Goal: Task Accomplishment & Management: Manage account settings

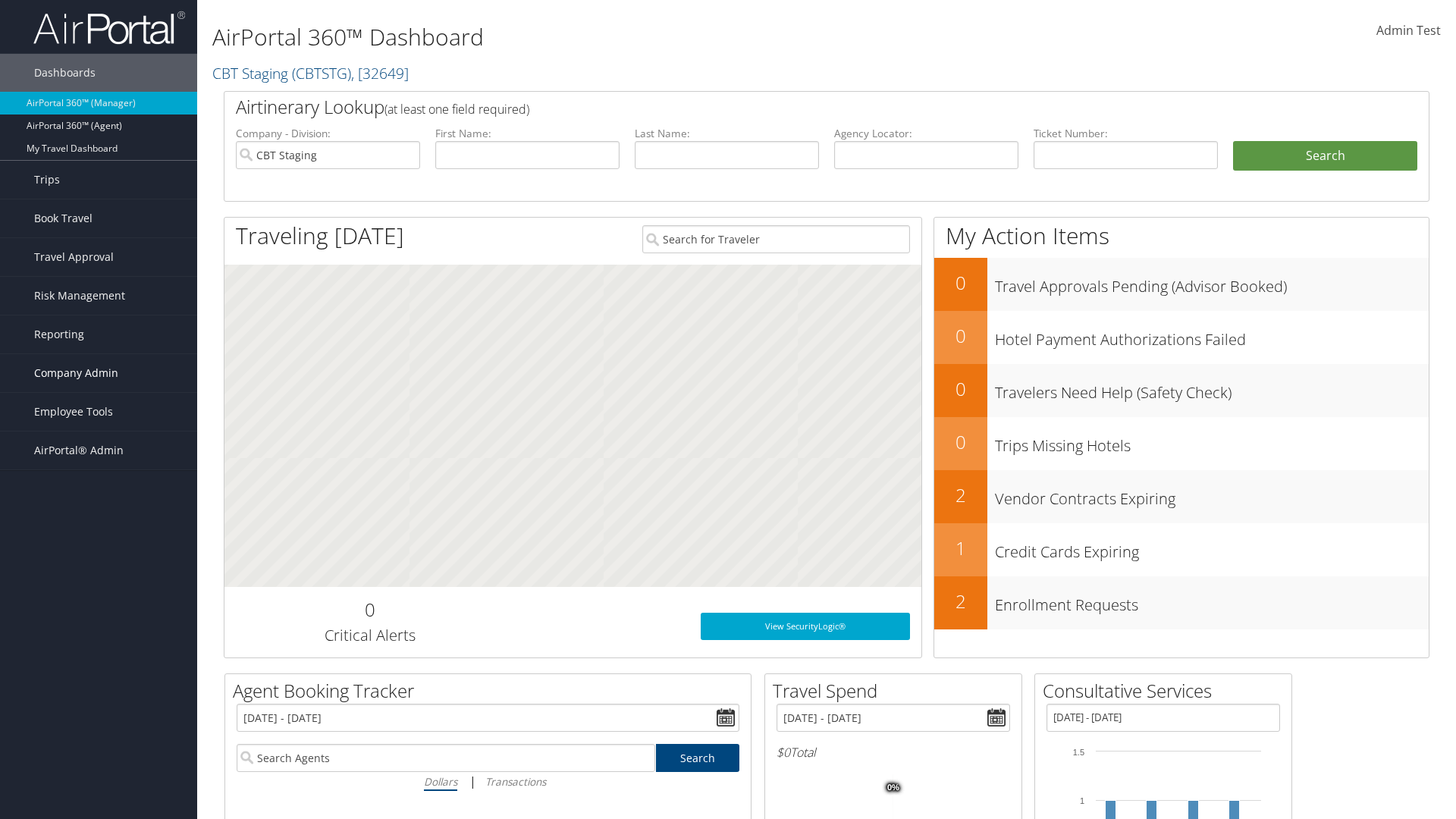
click at [99, 373] on span "Company Admin" at bounding box center [76, 373] width 84 height 38
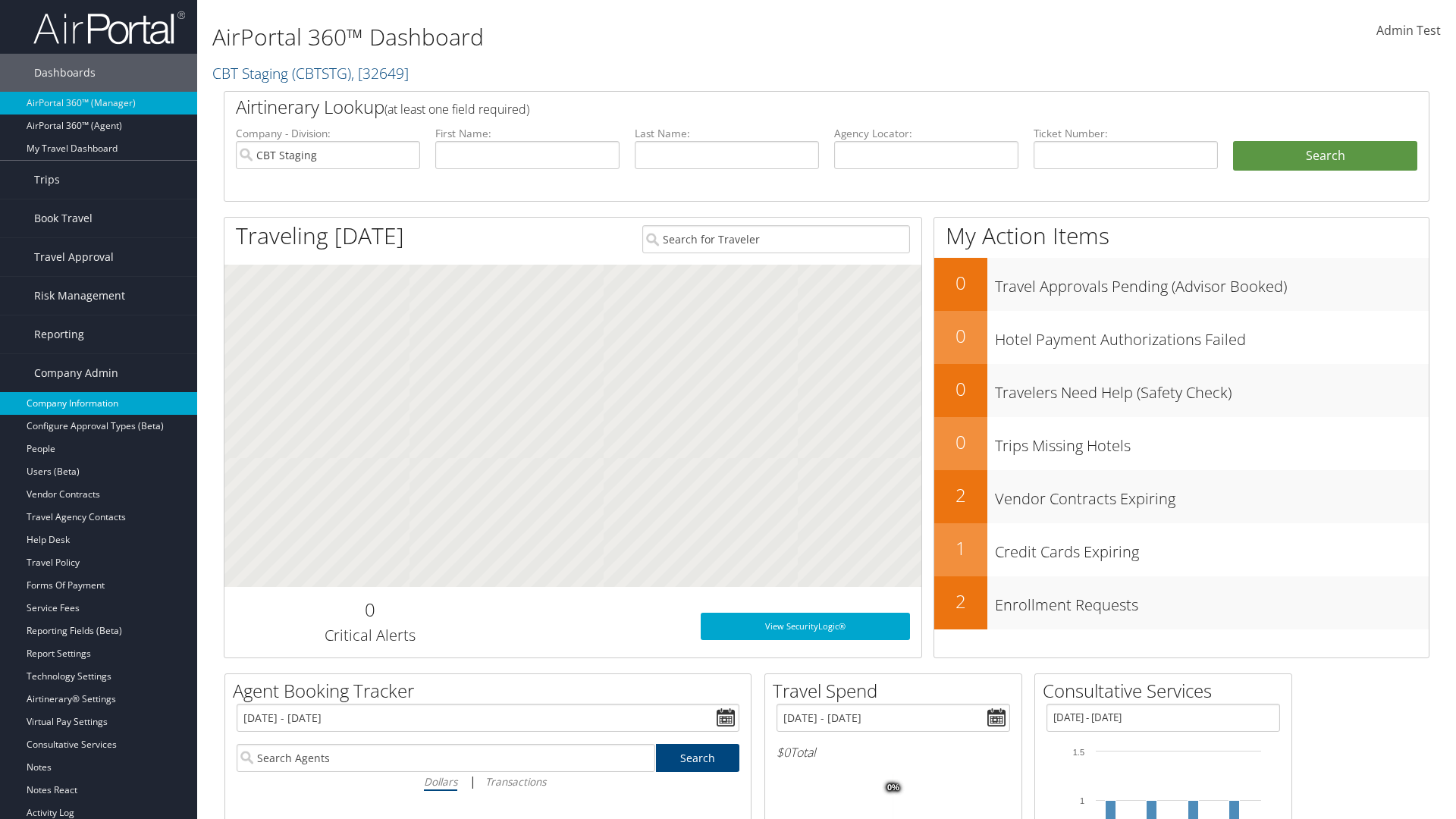
click at [99, 403] on link "Company Information" at bounding box center [98, 403] width 197 height 22
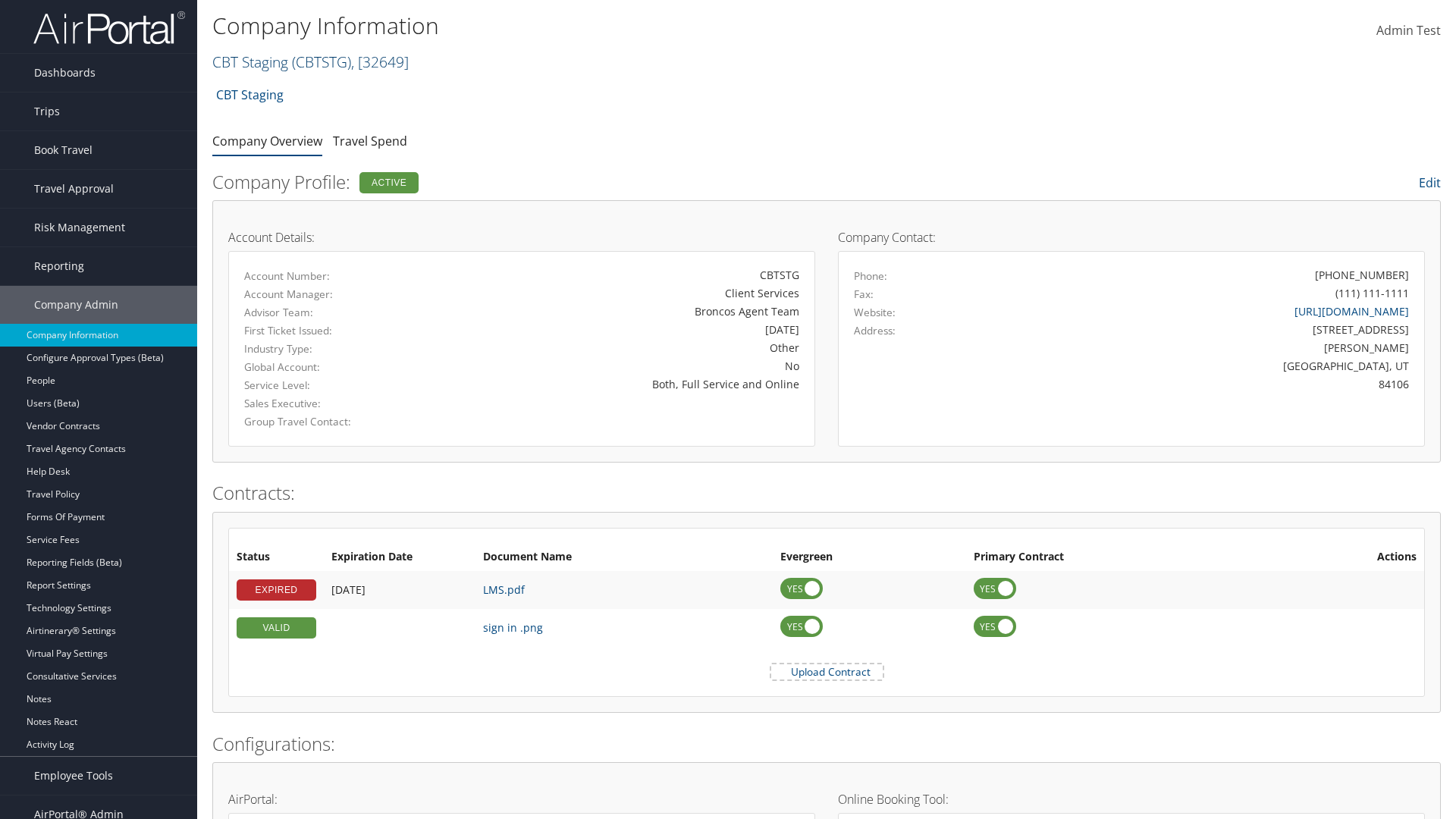
click at [250, 62] on link "CBT Staging ( CBTSTG ) , [ 32649 ]" at bounding box center [311, 62] width 197 height 21
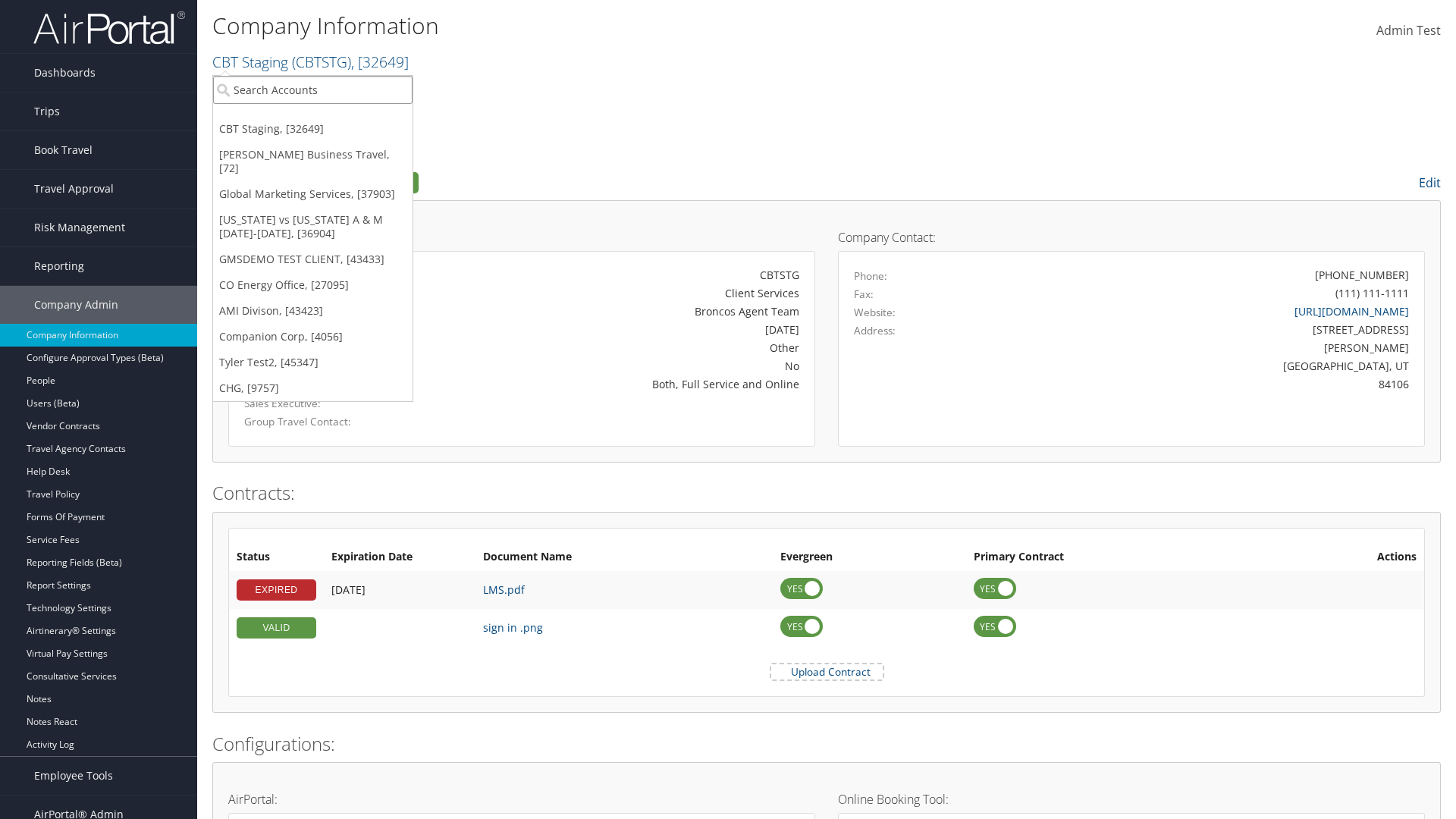
click at [312, 90] on input "search" at bounding box center [312, 90] width 200 height 28
type input "Co Energy Office"
click at [312, 118] on div "CO Energy Office (CO1003), [27095]" at bounding box center [312, 118] width 216 height 14
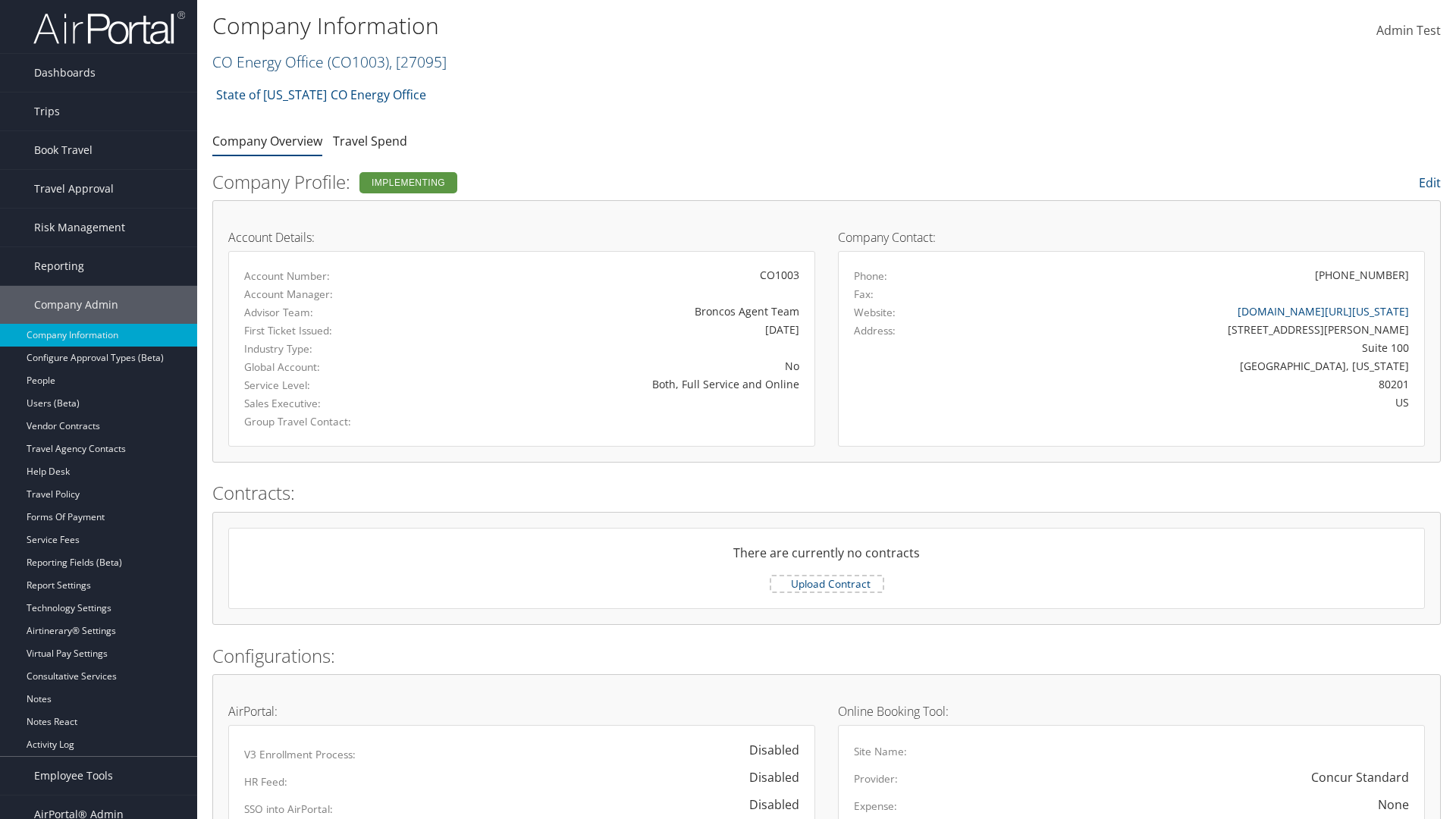
click at [267, 62] on link "CO Energy Office ( CO1003 ) , [ 27095 ]" at bounding box center [329, 62] width 234 height 21
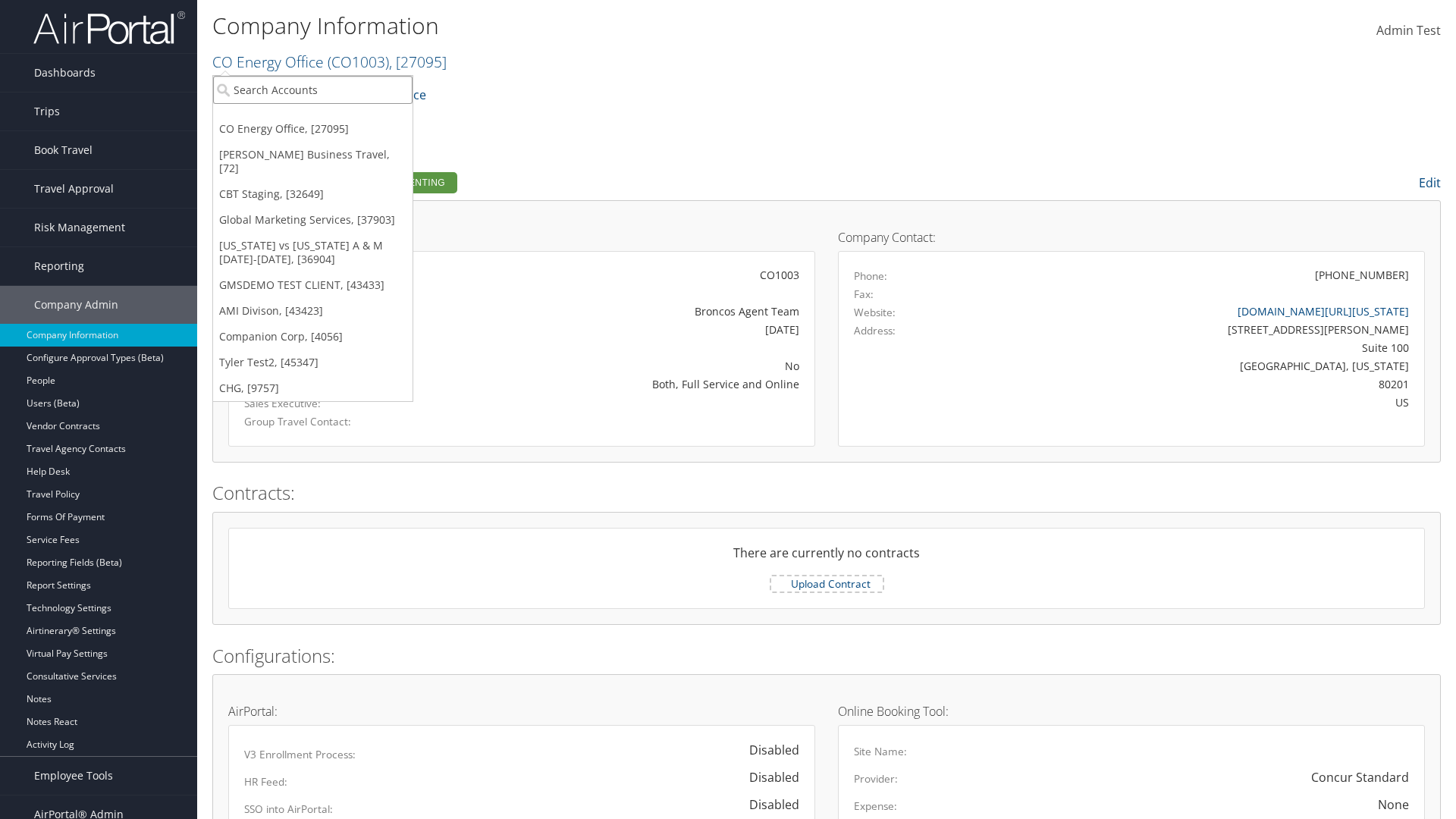
click at [312, 90] on input "search" at bounding box center [312, 90] width 200 height 28
type input "Companion Corp"
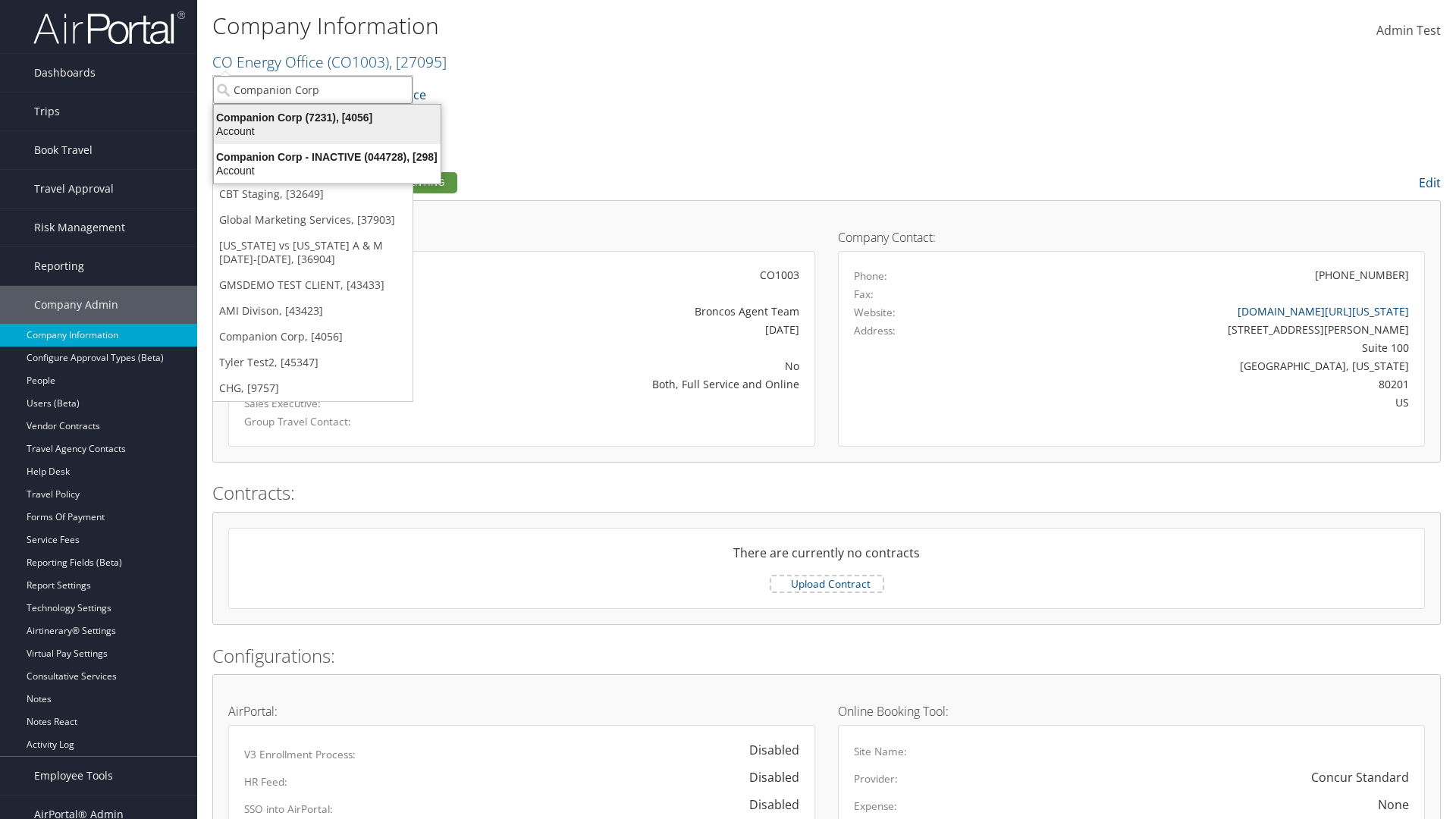
click at [326, 118] on div "Companion Corp (7231), [4056]" at bounding box center [326, 118] width 245 height 14
